Goal: Task Accomplishment & Management: Manage account settings

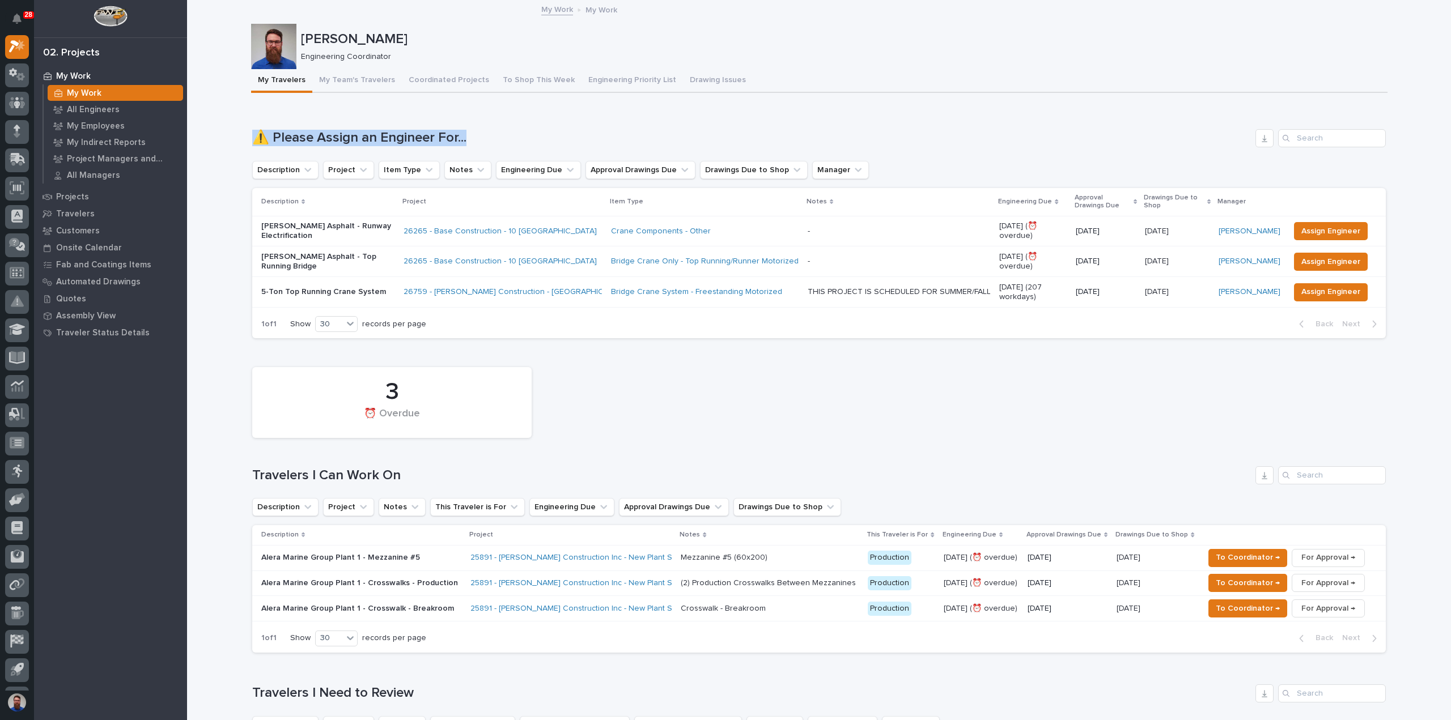
drag, startPoint x: 241, startPoint y: 140, endPoint x: 503, endPoint y: 123, distance: 262.4
click at [503, 123] on div "Loading... Saving… ⚠️ Please Assign an Engineer For... Description Project Item…" at bounding box center [818, 227] width 1133 height 241
drag, startPoint x: 521, startPoint y: 129, endPoint x: 209, endPoint y: 120, distance: 313.0
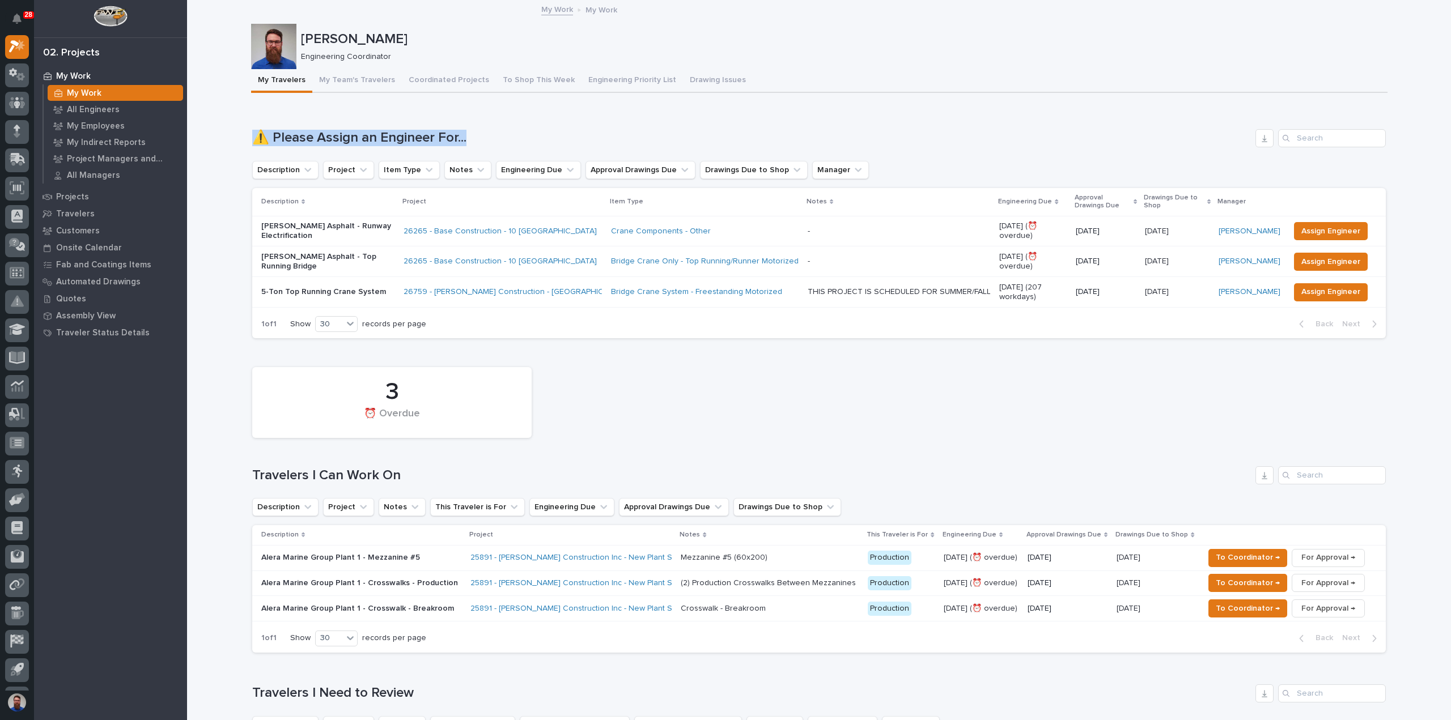
click at [415, 128] on div "Loading... Saving… ⚠️ Please Assign an Engineer For... Description Project Item…" at bounding box center [818, 227] width 1133 height 241
drag, startPoint x: 509, startPoint y: 132, endPoint x: 224, endPoint y: 128, distance: 284.5
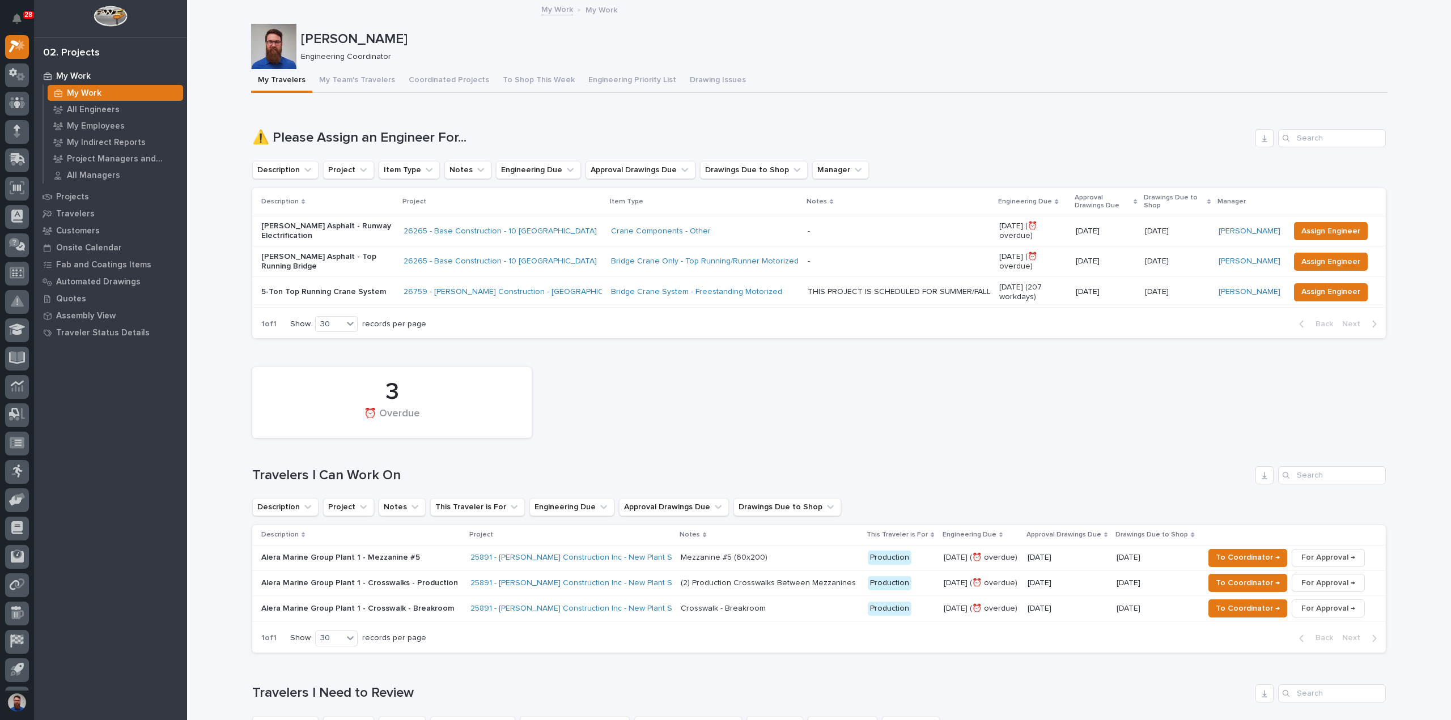
drag, startPoint x: 248, startPoint y: 137, endPoint x: 470, endPoint y: 129, distance: 222.9
click at [470, 129] on div "⚠️ Please Assign an Engineer For..." at bounding box center [818, 138] width 1133 height 18
click at [517, 128] on div "Loading... Saving… ⚠️ Please Assign an Engineer For... Description Project Item…" at bounding box center [818, 227] width 1133 height 241
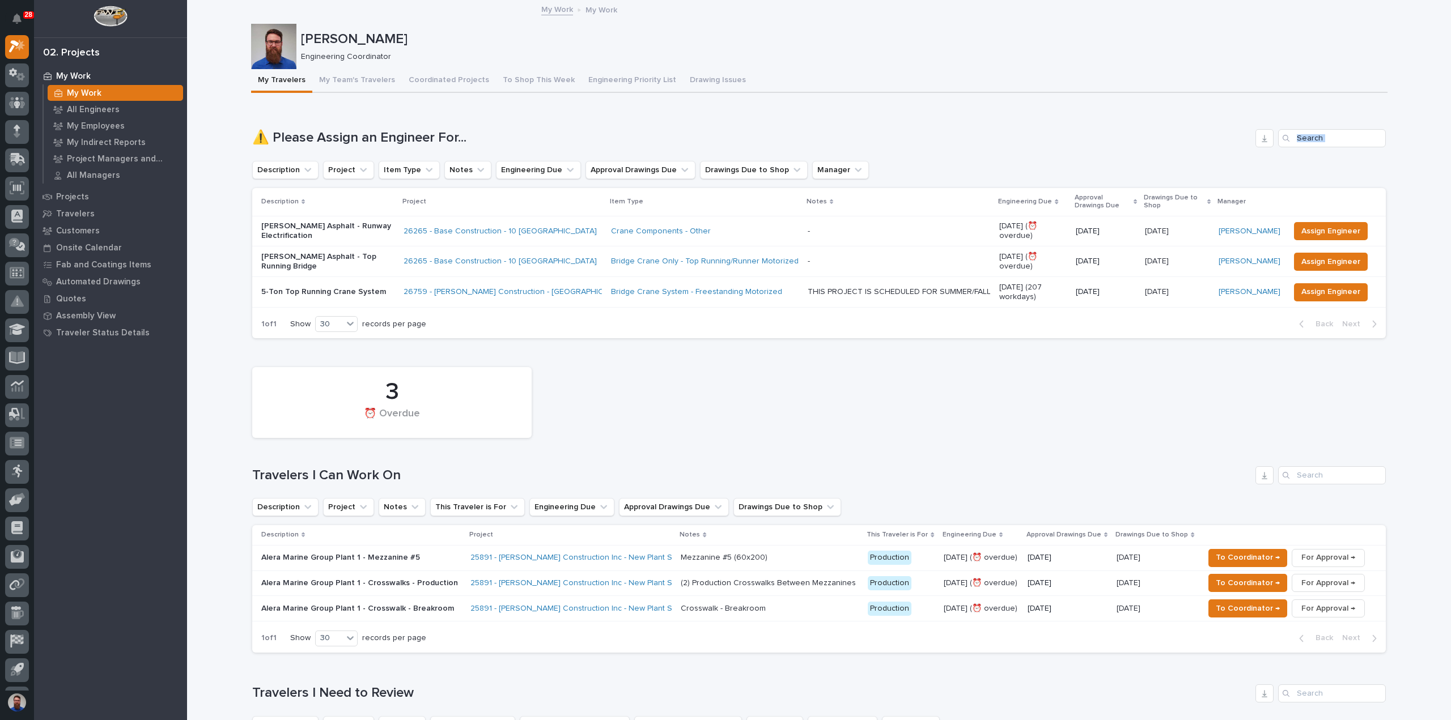
drag, startPoint x: 503, startPoint y: 145, endPoint x: 240, endPoint y: 149, distance: 262.4
drag, startPoint x: 574, startPoint y: 426, endPoint x: 354, endPoint y: 415, distance: 219.6
click at [354, 415] on div "3 ⏰ Overdue" at bounding box center [819, 403] width 1145 height 82
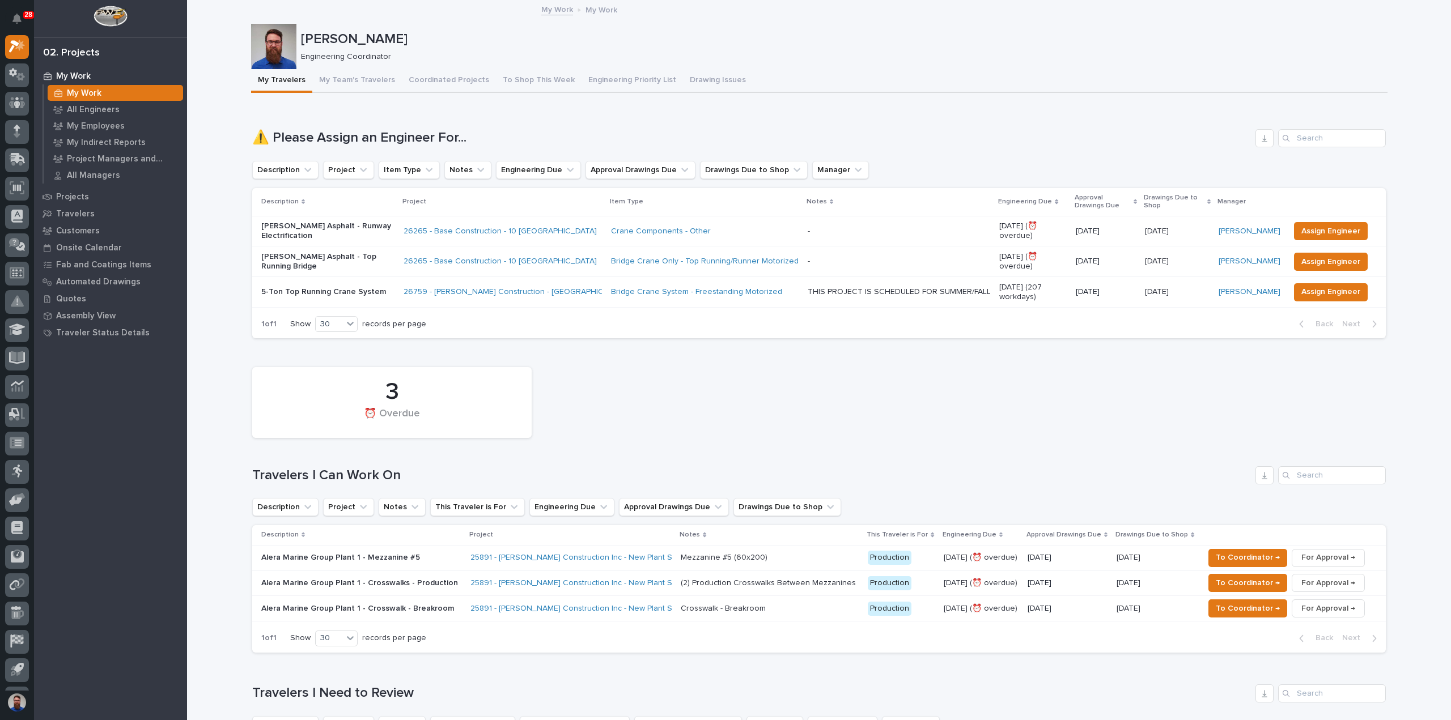
click at [396, 420] on div "⏰ Overdue" at bounding box center [391, 420] width 241 height 24
drag, startPoint x: 444, startPoint y: 461, endPoint x: 374, endPoint y: 375, distance: 111.6
click at [342, 351] on div "Loading... Saving… 3 ⏰ Overdue Travelers I Can Work On Description Project Note…" at bounding box center [818, 504] width 1133 height 315
click at [396, 391] on div "3" at bounding box center [391, 392] width 241 height 28
click at [359, 87] on button "My Team's Travelers" at bounding box center [357, 81] width 90 height 24
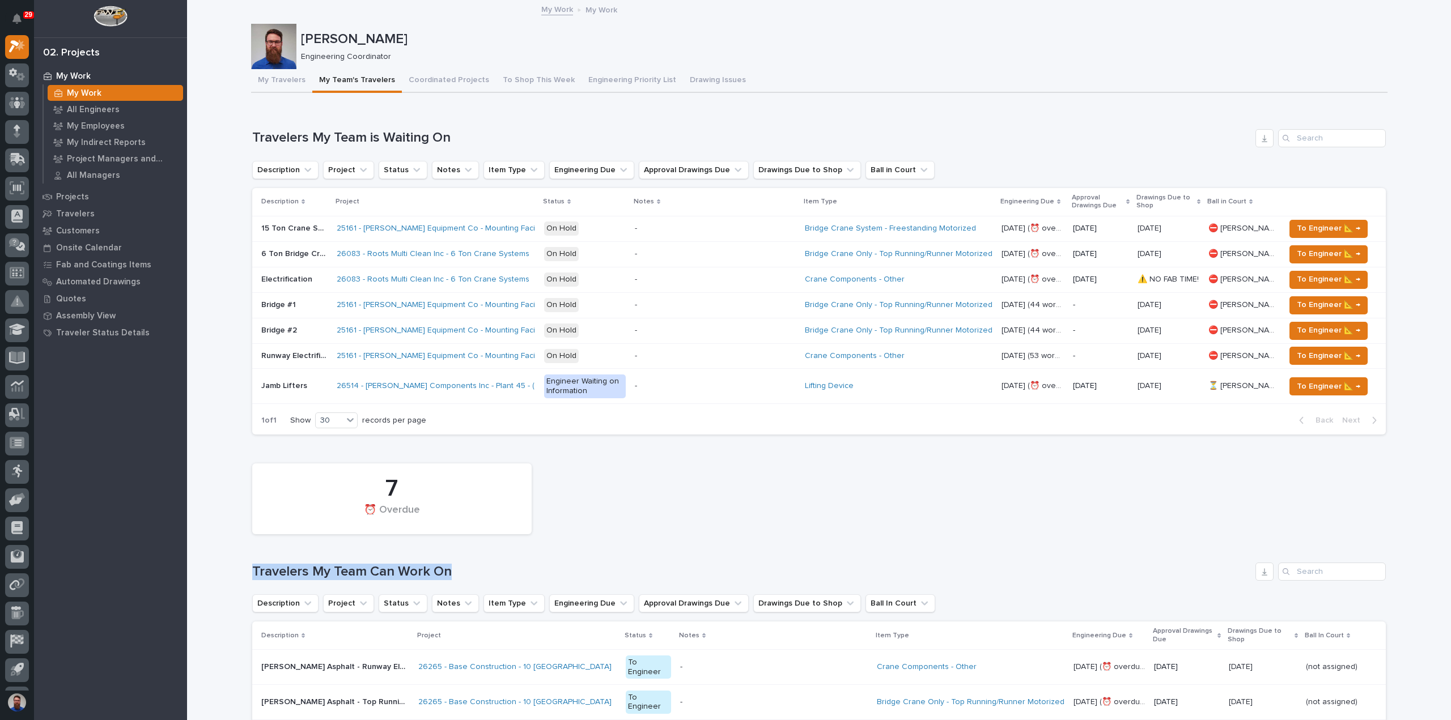
drag, startPoint x: 390, startPoint y: 566, endPoint x: 235, endPoint y: 567, distance: 155.3
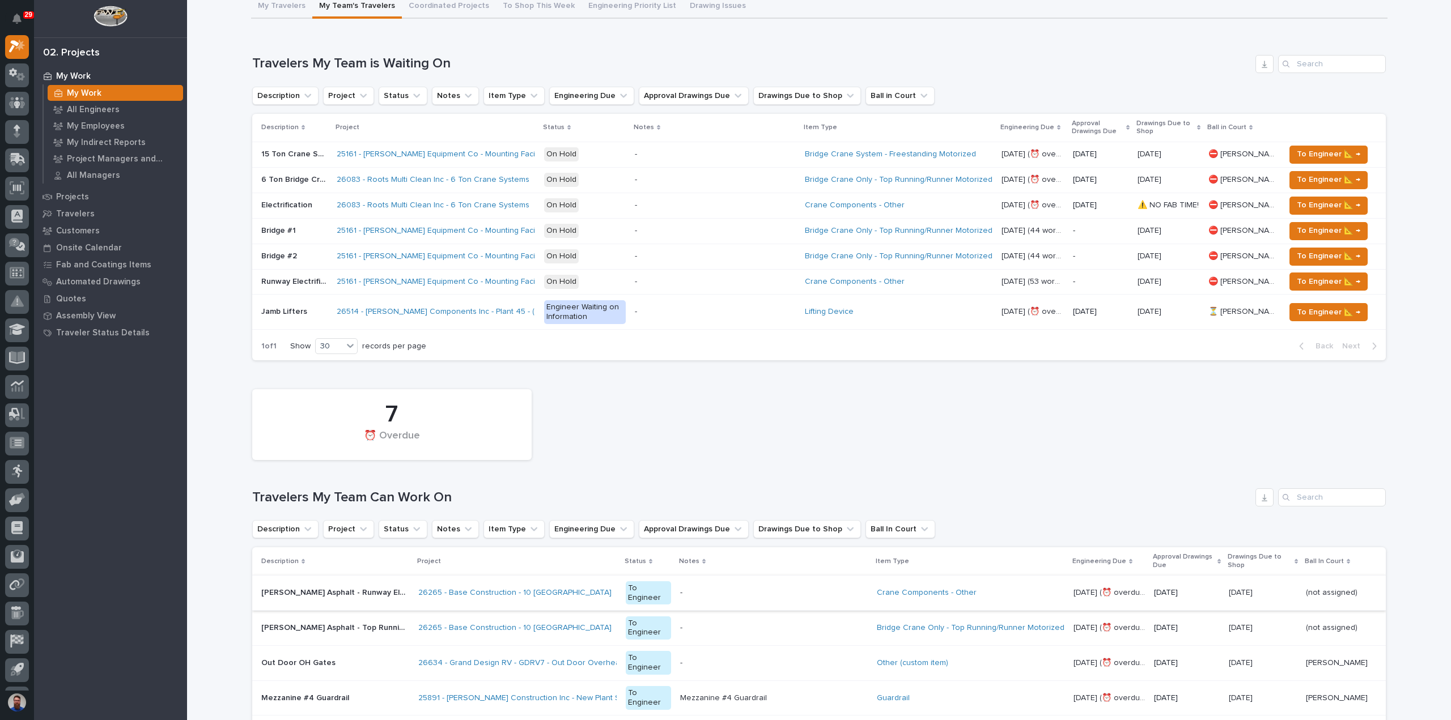
scroll to position [151, 0]
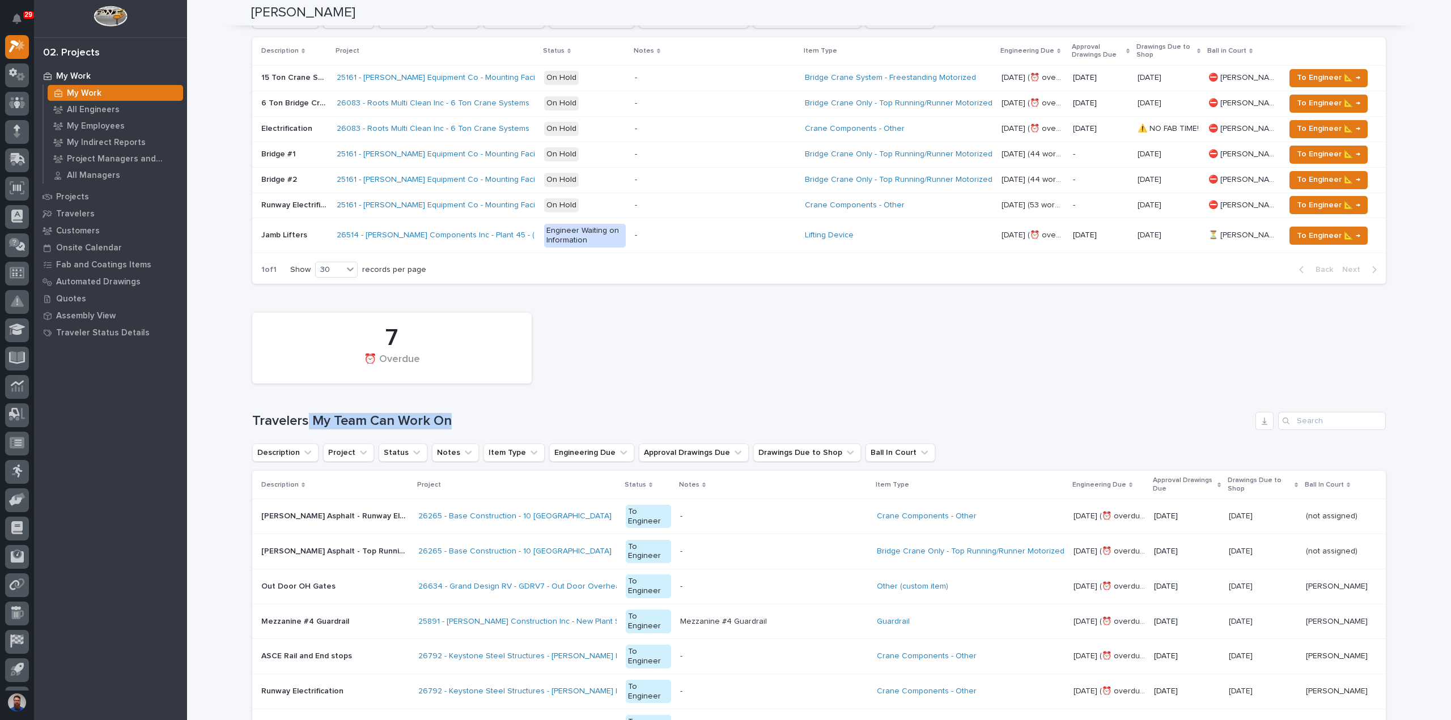
drag, startPoint x: 466, startPoint y: 405, endPoint x: 298, endPoint y: 420, distance: 169.0
click at [300, 422] on div "7 ⏰ Overdue Travelers My Team Can Work On Description Project Status Notes Item…" at bounding box center [818, 611] width 1133 height 608
click at [263, 417] on h1 "Travelers My Team Can Work On" at bounding box center [751, 421] width 999 height 16
drag, startPoint x: 239, startPoint y: 417, endPoint x: 547, endPoint y: 398, distance: 308.3
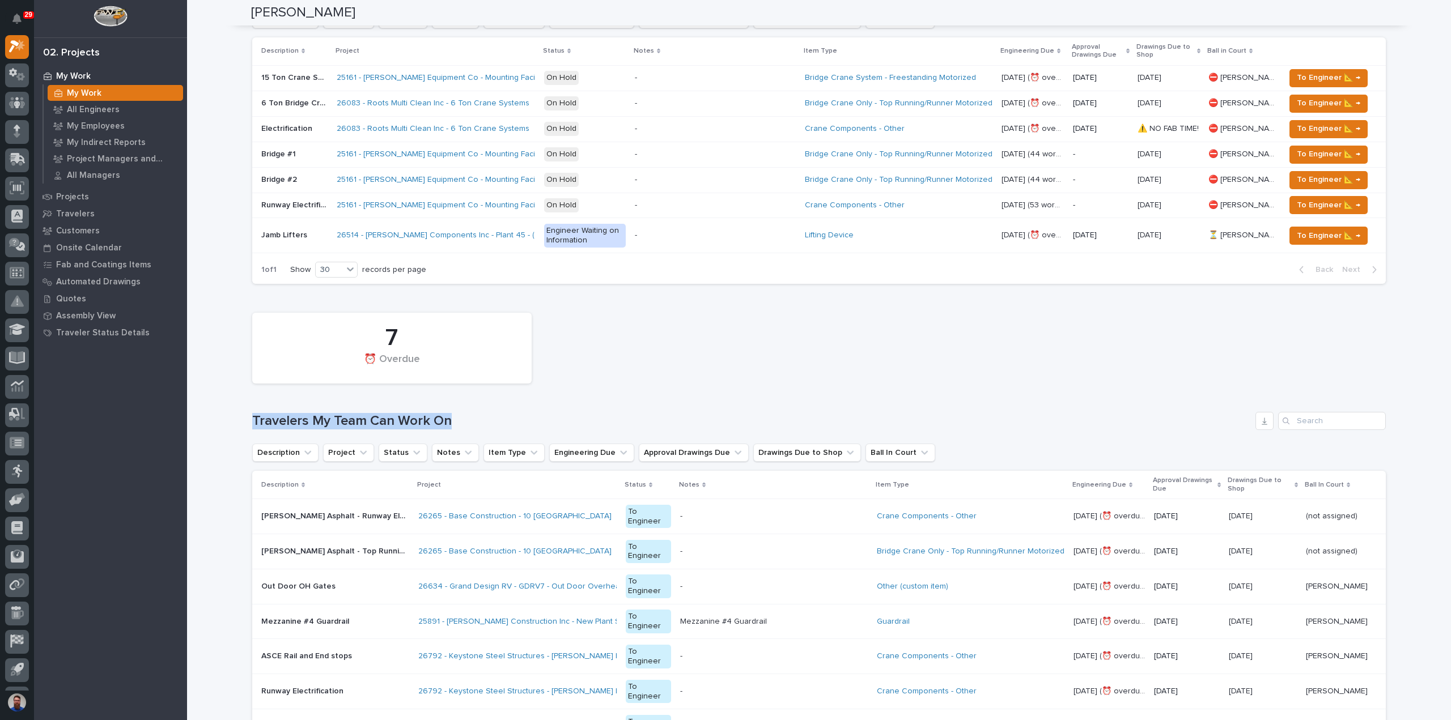
click at [547, 398] on div "7 ⏰ Overdue Travelers My Team Can Work On Description Project Status Notes Item…" at bounding box center [818, 611] width 1133 height 608
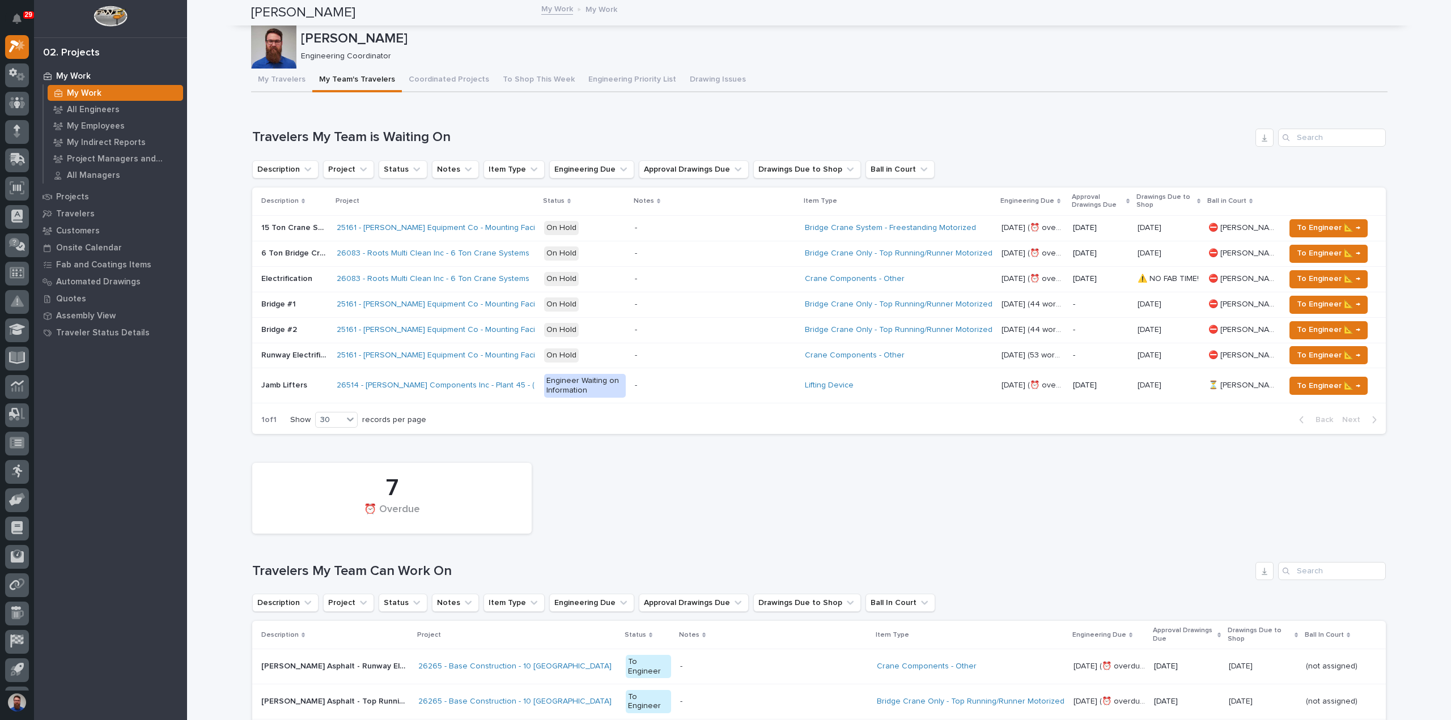
scroll to position [0, 0]
click at [281, 75] on button "My Travelers" at bounding box center [281, 81] width 61 height 24
